Goal: Task Accomplishment & Management: Use online tool/utility

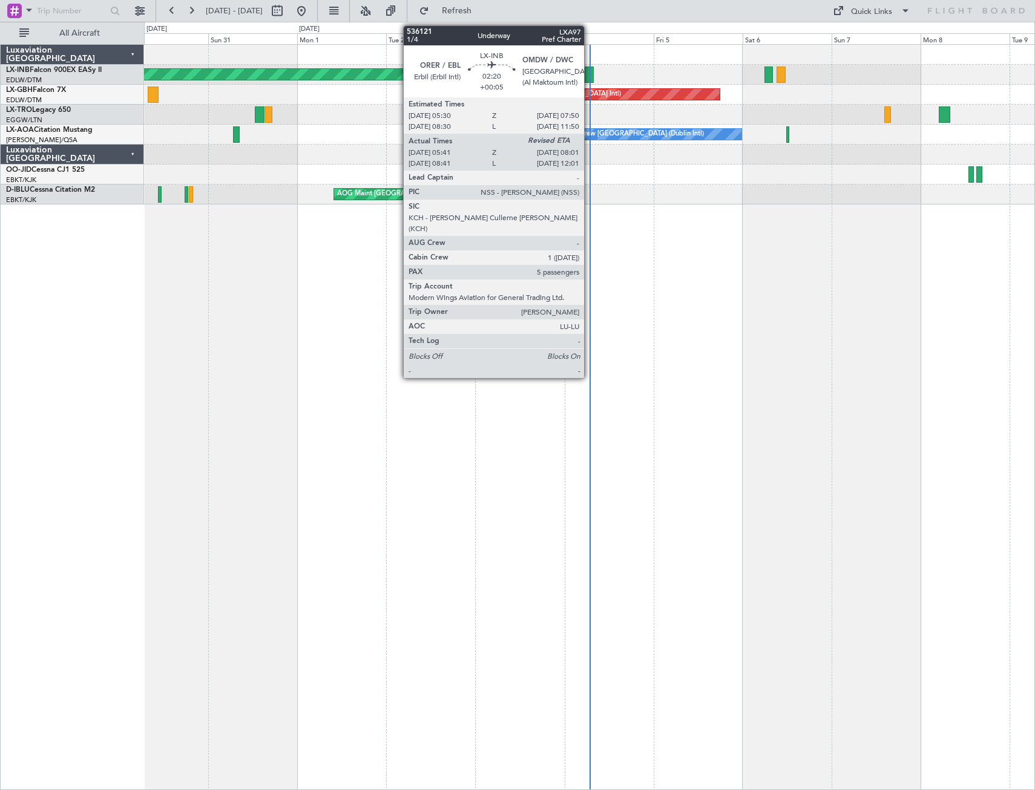
click at [589, 76] on div at bounding box center [588, 75] width 9 height 16
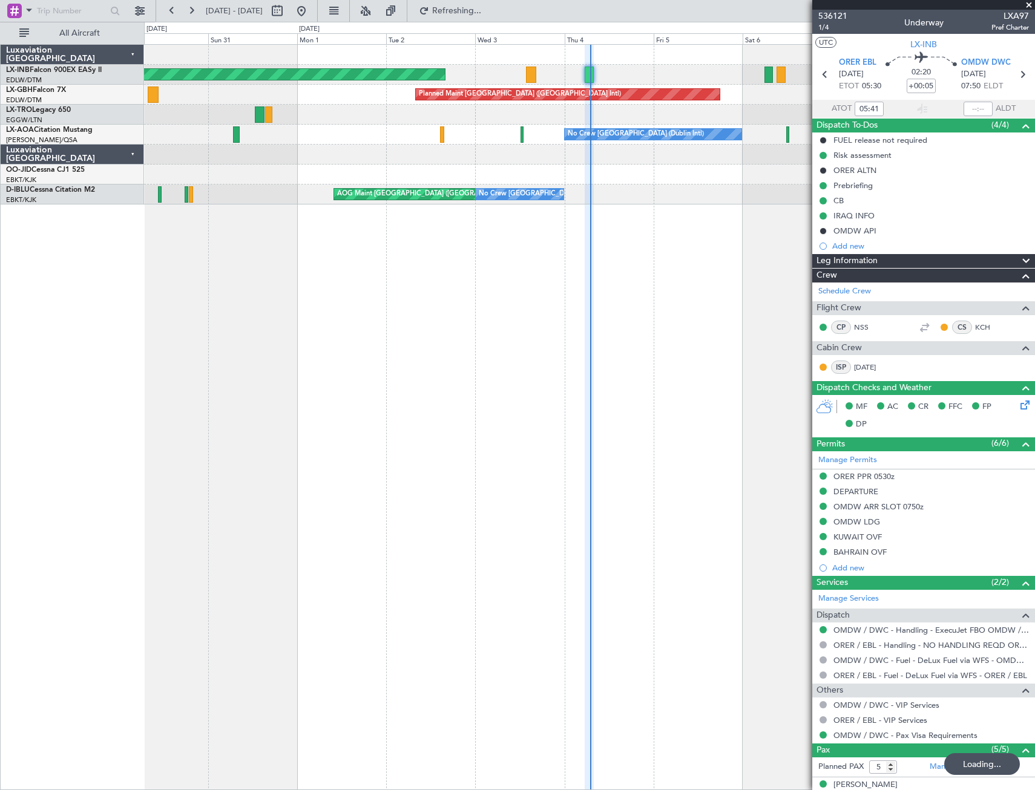
click at [235, 381] on div "Unplanned Maint [GEOGRAPHIC_DATA] (Al Maktoum Intl) Planned Maint [GEOGRAPHIC_D…" at bounding box center [589, 417] width 891 height 746
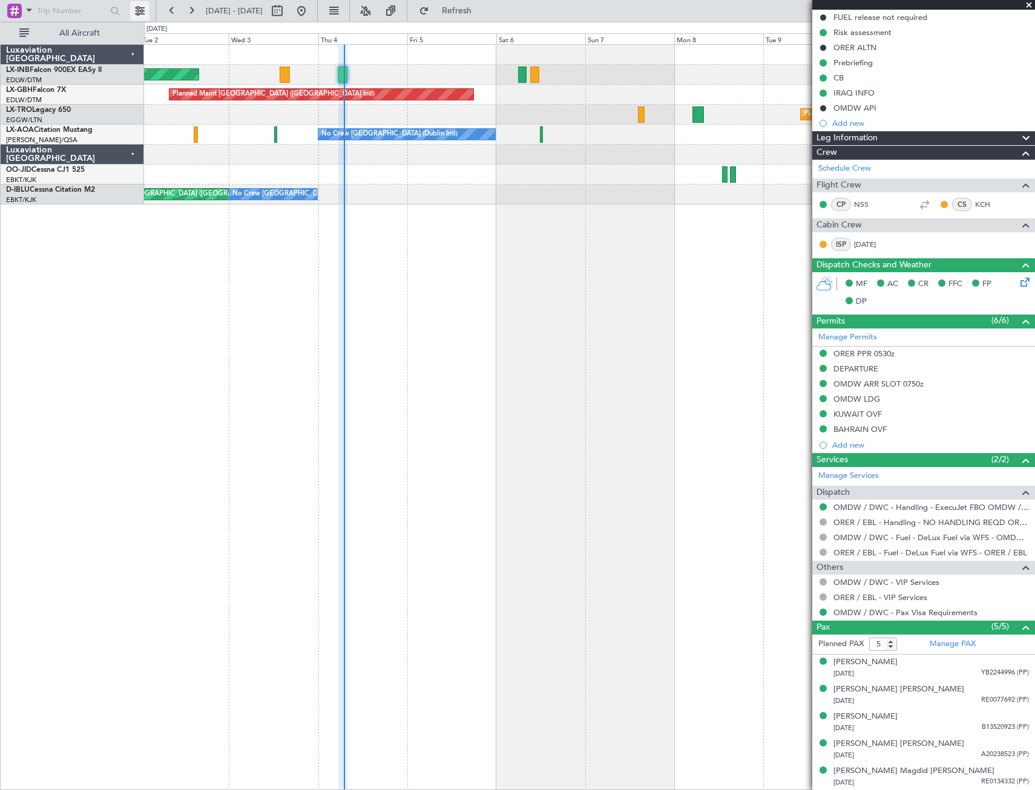
scroll to position [121, 0]
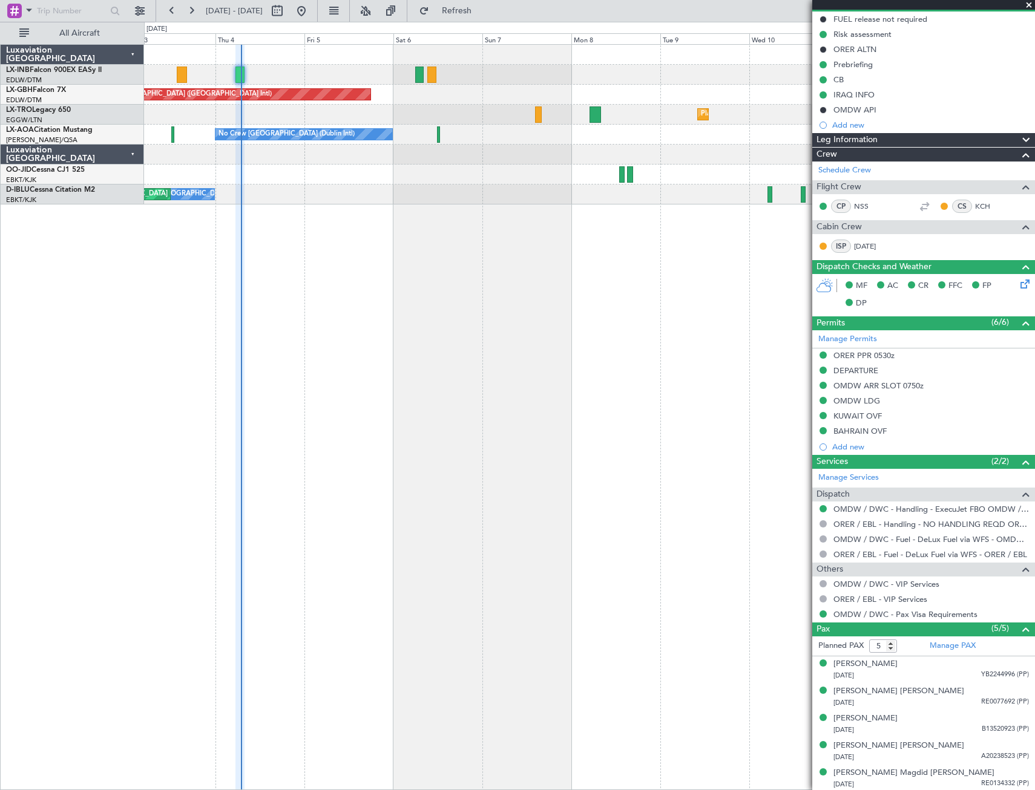
click at [405, 411] on div "Unplanned Maint [GEOGRAPHIC_DATA] (Al Maktoum Intl) Planned Maint [GEOGRAPHIC_D…" at bounding box center [589, 417] width 891 height 746
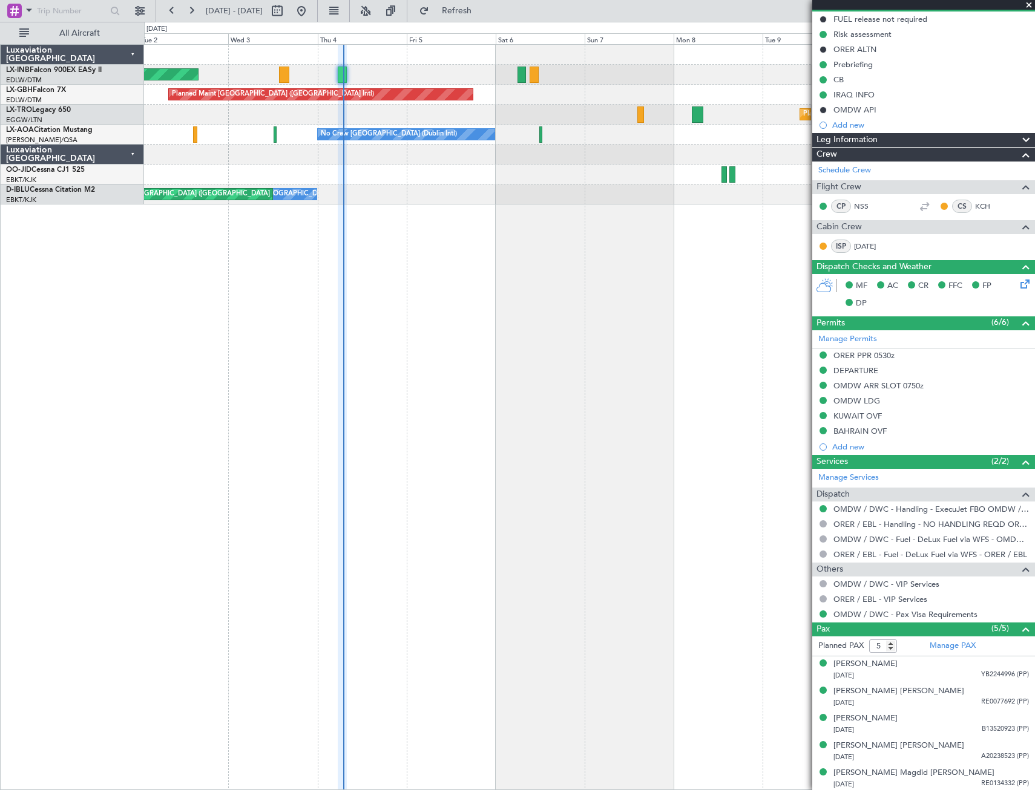
click at [464, 400] on div "Unplanned Maint [GEOGRAPHIC_DATA] (Al Maktoum Intl) Planned Maint [GEOGRAPHIC_D…" at bounding box center [589, 417] width 891 height 746
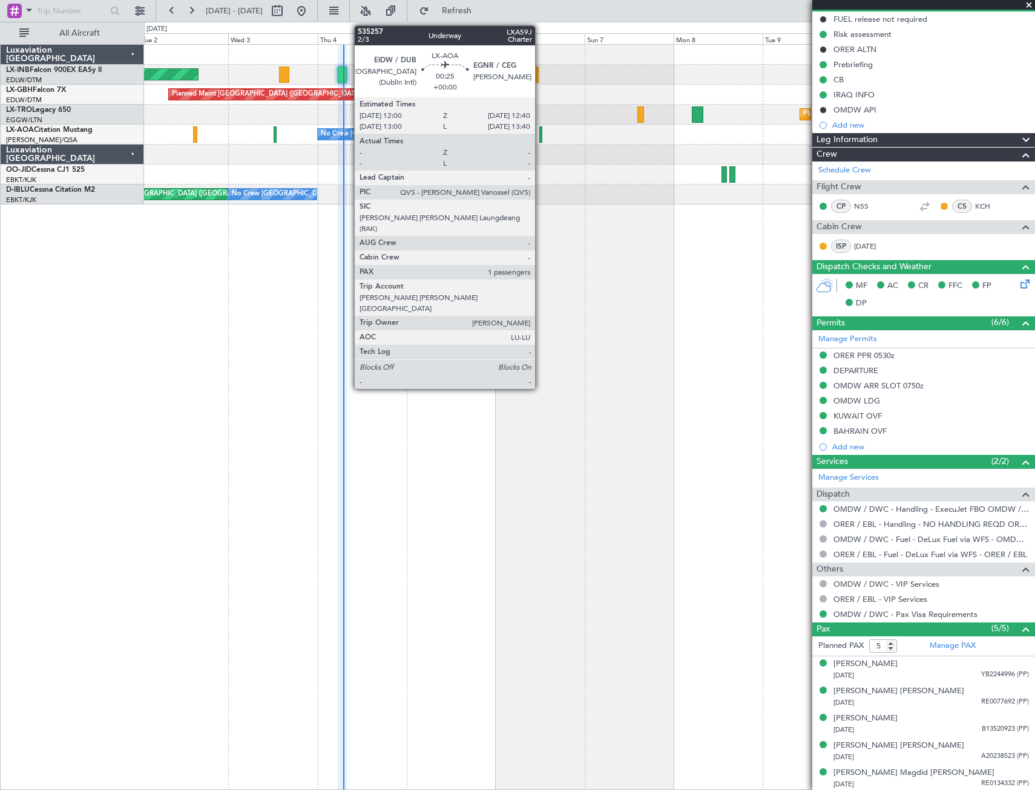
click at [540, 132] on div at bounding box center [540, 134] width 3 height 16
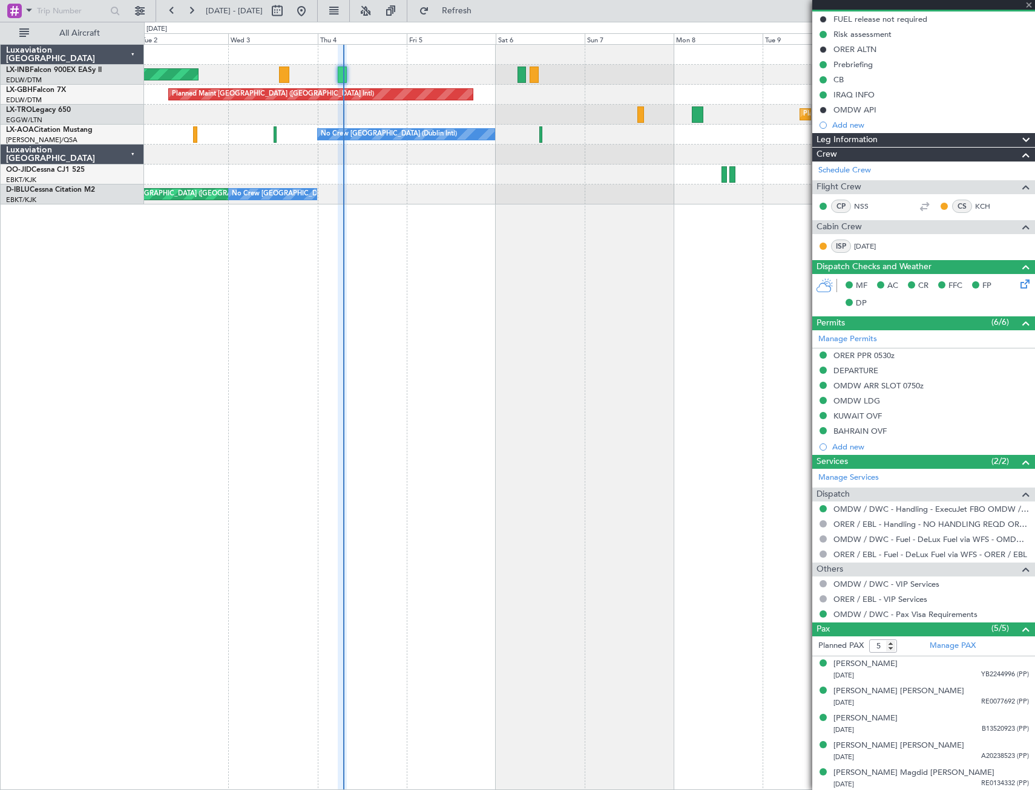
click at [540, 132] on div at bounding box center [540, 134] width 3 height 16
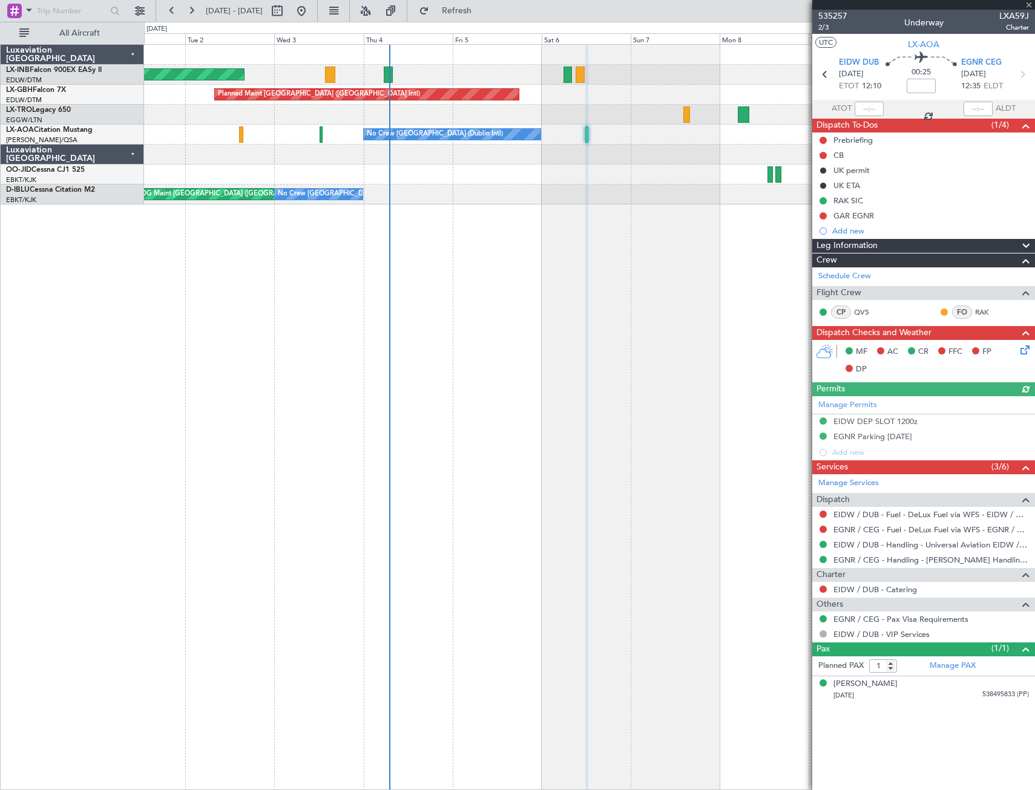
click at [452, 264] on div "Unplanned Maint [GEOGRAPHIC_DATA] (Al Maktoum Intl) Planned Maint [GEOGRAPHIC_D…" at bounding box center [589, 417] width 891 height 746
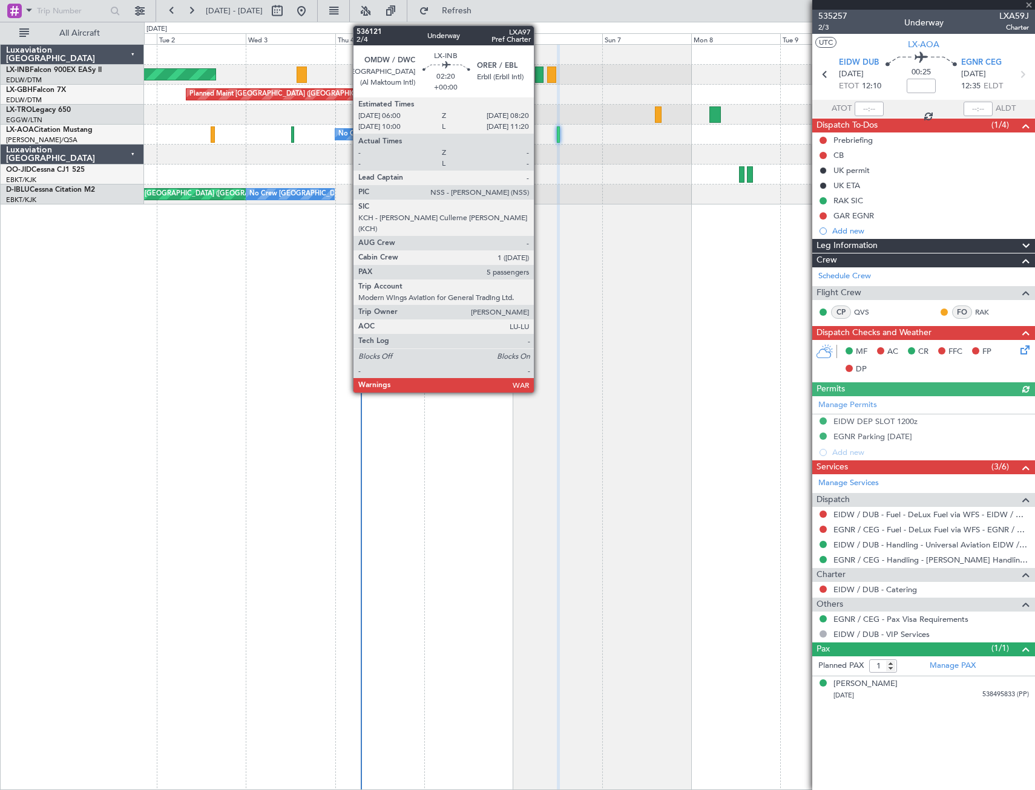
click at [539, 78] on div at bounding box center [539, 75] width 9 height 16
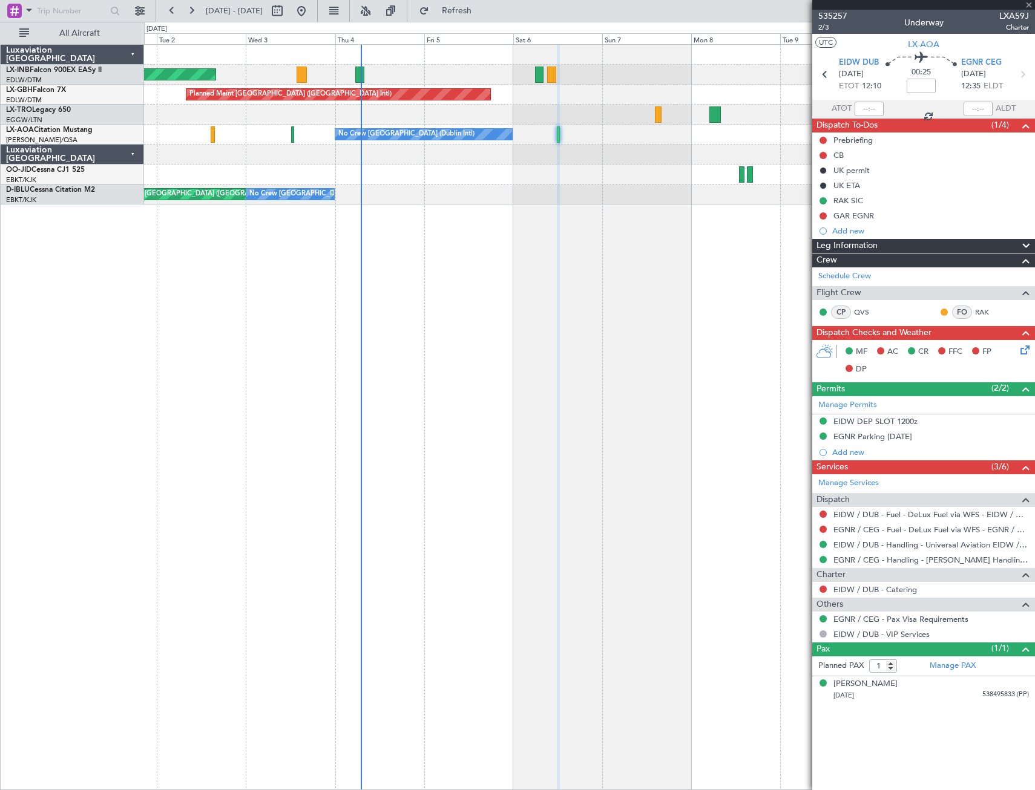
type input "5"
